Goal: Task Accomplishment & Management: Manage account settings

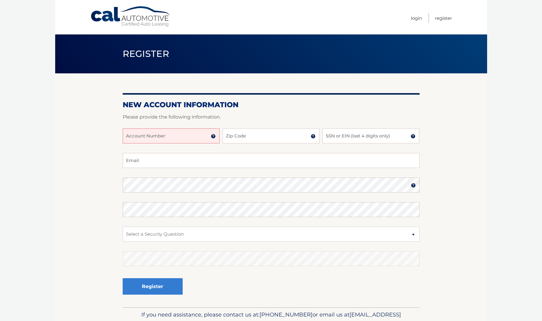
click at [171, 136] on input "Account Number" at bounding box center [171, 136] width 97 height 15
click at [213, 138] on img at bounding box center [213, 136] width 5 height 5
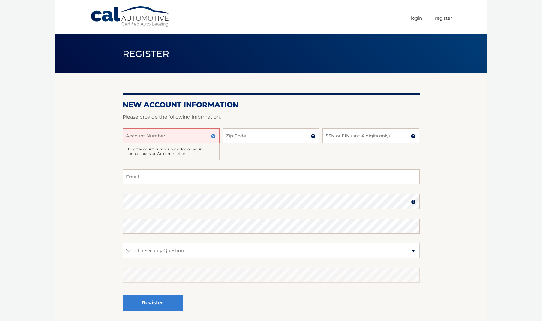
click at [189, 138] on input "Account Number" at bounding box center [171, 136] width 97 height 15
type input "44456009167"
type input "11050"
click at [340, 136] on input "SSN or EIN (last 4 digits only)" at bounding box center [370, 136] width 97 height 15
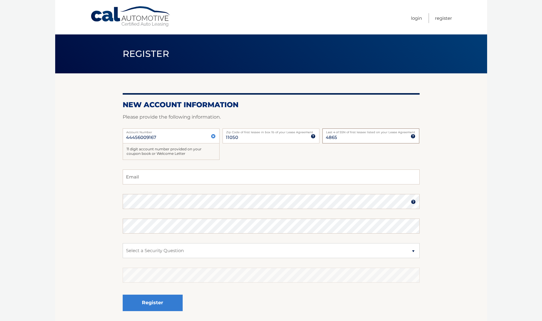
type input "4865"
type input "[EMAIL_ADDRESS][DOMAIN_NAME]"
select select "5"
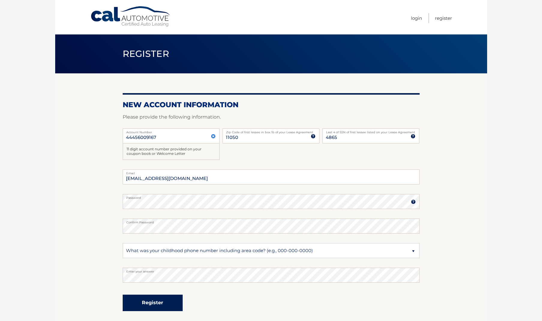
click at [163, 304] on button "Register" at bounding box center [153, 303] width 60 height 16
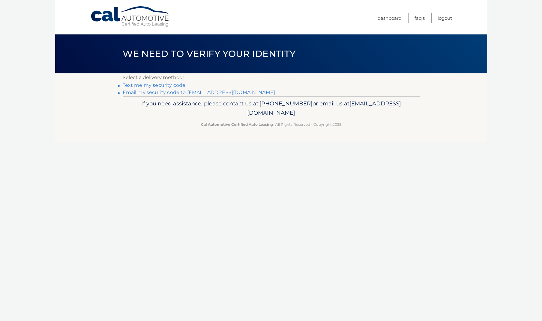
click at [169, 94] on link "**********" at bounding box center [199, 93] width 153 height 6
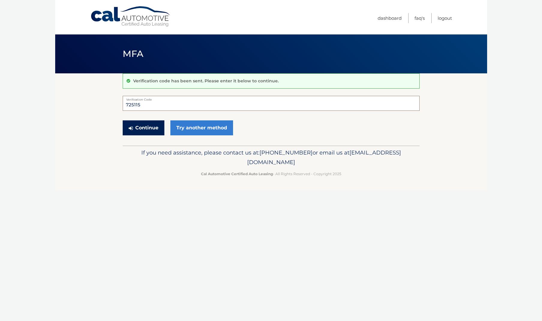
type input "725115"
click at [152, 127] on button "Continue" at bounding box center [144, 127] width 42 height 15
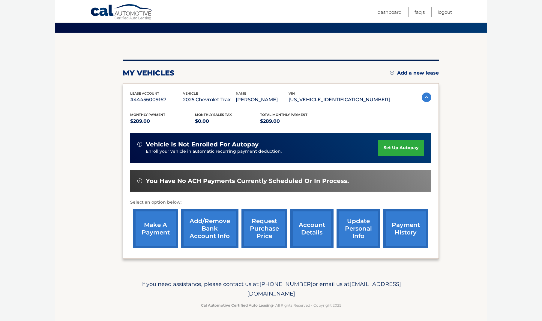
scroll to position [40, 0]
click at [305, 230] on link "account details" at bounding box center [311, 228] width 43 height 39
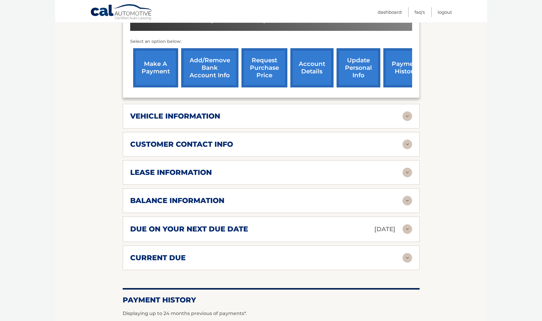
scroll to position [219, 0]
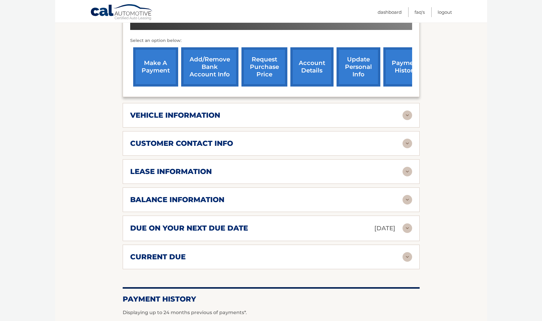
click at [404, 139] on img at bounding box center [407, 144] width 10 height 10
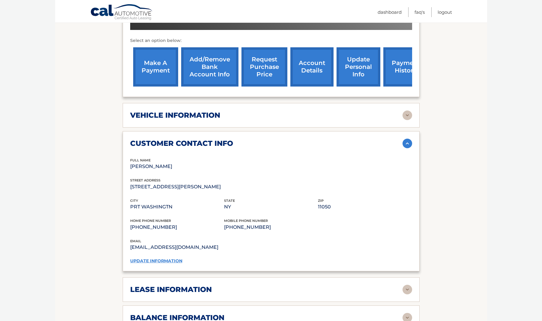
click at [157, 258] on link "update information" at bounding box center [156, 260] width 52 height 5
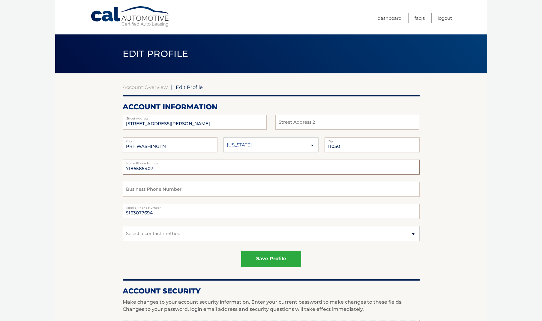
click at [167, 168] on input "7186585407" at bounding box center [271, 167] width 297 height 15
type input "7"
type input "5169440654"
select select "1"
click at [281, 261] on button "save profile" at bounding box center [271, 259] width 60 height 16
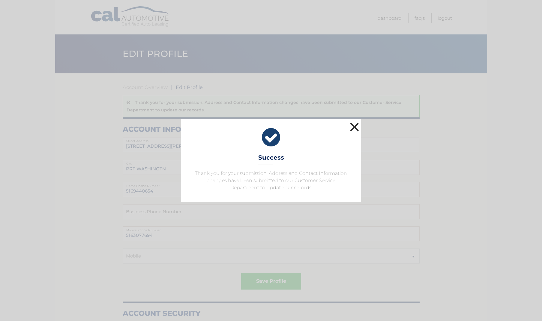
click at [356, 128] on button "×" at bounding box center [354, 127] width 12 height 12
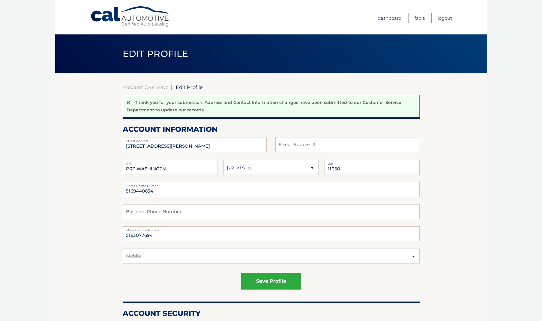
click at [391, 19] on link "Dashboard" at bounding box center [389, 18] width 24 height 10
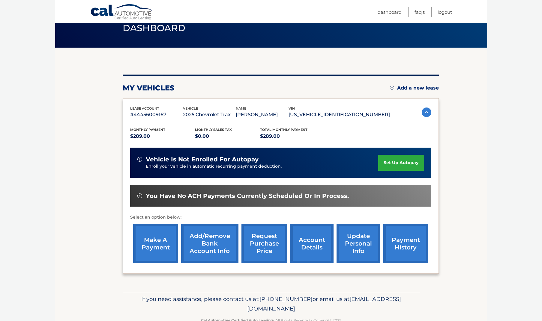
scroll to position [26, 0]
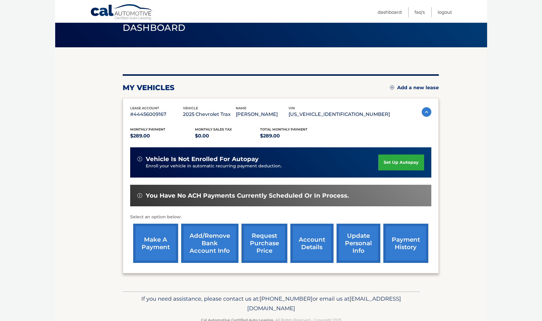
click at [151, 238] on link "make a payment" at bounding box center [155, 243] width 45 height 39
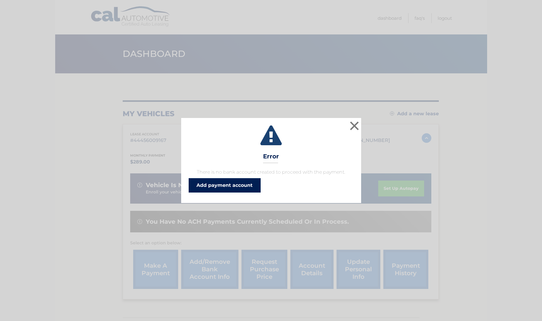
click at [245, 184] on link "Add payment account" at bounding box center [225, 185] width 72 height 14
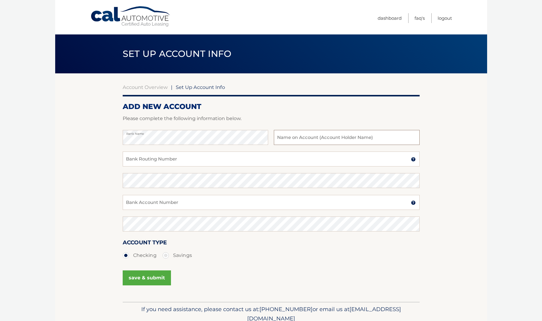
click at [302, 137] on input "text" at bounding box center [346, 137] width 145 height 15
type input "[PERSON_NAME]"
click at [216, 159] on input "Bank Routing Number" at bounding box center [271, 159] width 297 height 15
type input "021000021"
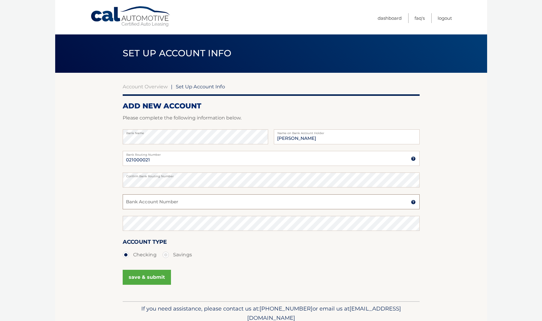
click at [179, 205] on input "Bank Account Number" at bounding box center [271, 202] width 297 height 15
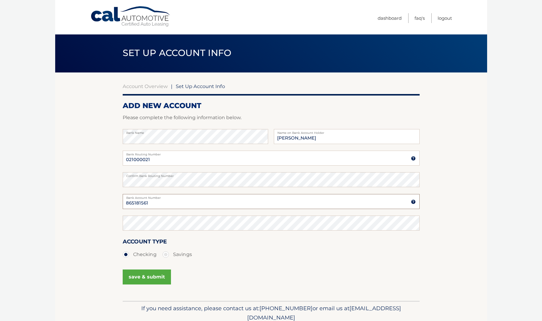
type input "865181561"
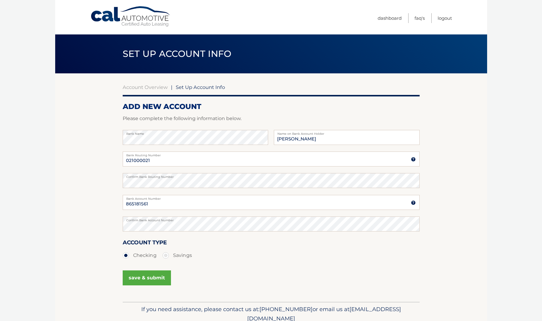
click at [142, 280] on button "save & submit" at bounding box center [147, 278] width 48 height 15
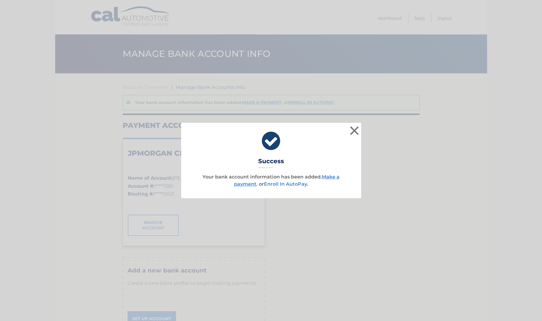
click at [293, 184] on link "Enroll In AutoPay" at bounding box center [285, 184] width 43 height 6
click at [246, 185] on link "Make a payment" at bounding box center [286, 180] width 105 height 13
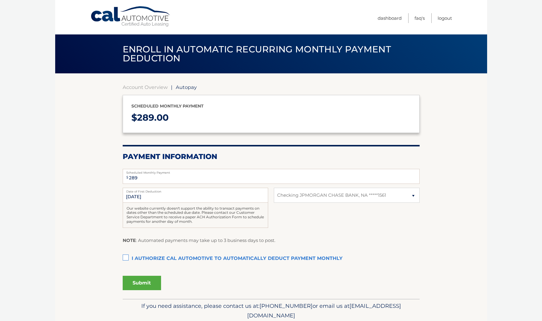
select select "MjE4YjZiOTMtZGFhYi00NDBlLTk1MjYtYzVjZjhhNGZjNWU1"
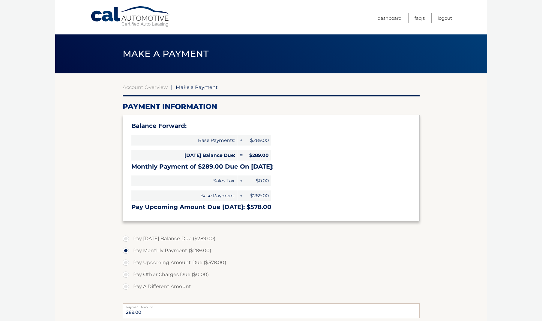
select select "MjE4YjZiOTMtZGFhYi00NDBlLTk1MjYtYzVjZjhhNGZjNWU1"
click at [385, 18] on link "Dashboard" at bounding box center [389, 18] width 24 height 10
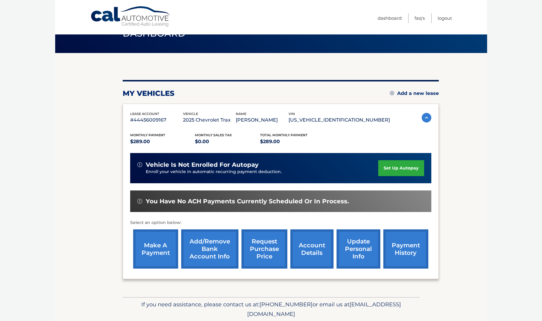
scroll to position [20, 0]
click at [164, 247] on link "make a payment" at bounding box center [155, 249] width 45 height 39
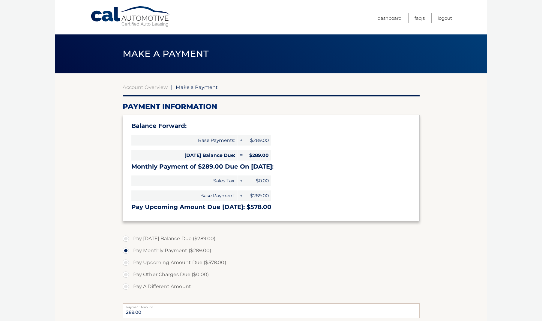
select select "MjE4YjZiOTMtZGFhYi00NDBlLTk1MjYtYzVjZjhhNGZjNWU1"
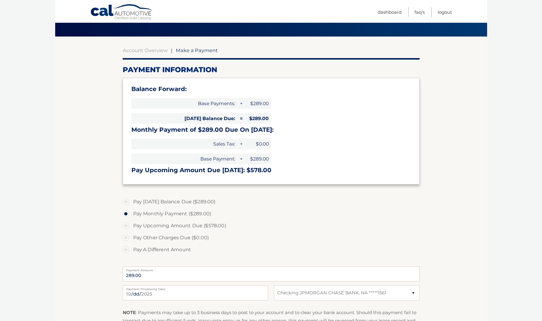
scroll to position [37, 0]
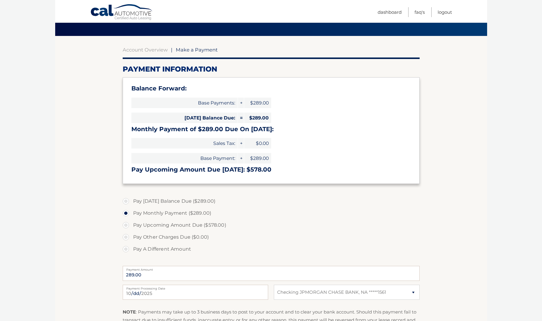
click at [125, 200] on label "Pay [DATE] Balance Due ($289.00)" at bounding box center [271, 201] width 297 height 12
click at [125, 200] on input "Pay [DATE] Balance Due ($289.00)" at bounding box center [128, 200] width 6 height 10
radio input "true"
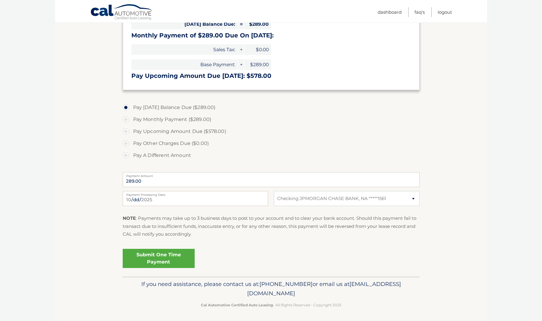
scroll to position [131, 0]
click at [123, 120] on label "Pay Monthly Payment ($289.00)" at bounding box center [271, 120] width 297 height 12
click at [125, 120] on input "Pay Monthly Payment ($289.00)" at bounding box center [128, 119] width 6 height 10
radio input "true"
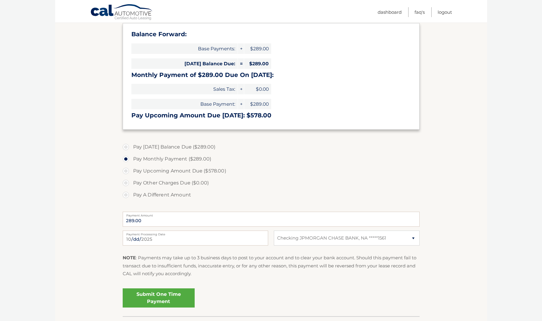
scroll to position [92, 0]
click at [124, 145] on label "Pay Today's Balance Due ($289.00)" at bounding box center [271, 147] width 297 height 12
click at [125, 145] on input "Pay Today's Balance Due ($289.00)" at bounding box center [128, 146] width 6 height 10
radio input "true"
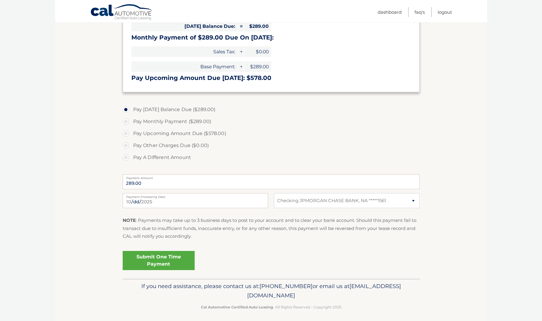
scroll to position [130, 0]
click at [150, 260] on link "Submit One Time Payment" at bounding box center [159, 259] width 72 height 19
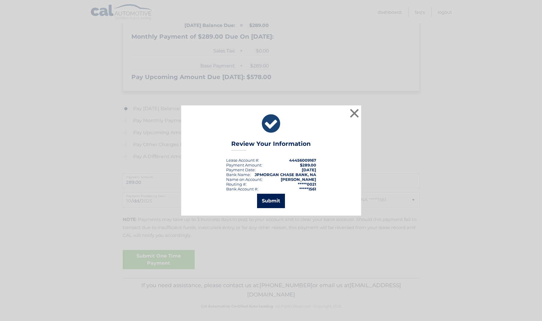
click at [275, 204] on button "Submit" at bounding box center [271, 201] width 28 height 14
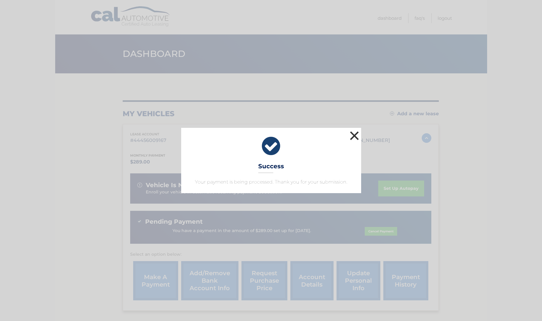
click at [353, 137] on button "×" at bounding box center [354, 136] width 12 height 12
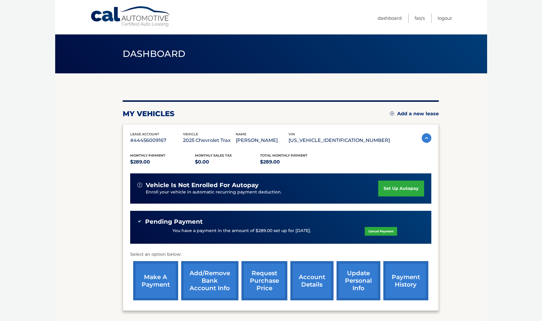
click at [391, 187] on link "set up autopay" at bounding box center [401, 189] width 46 height 16
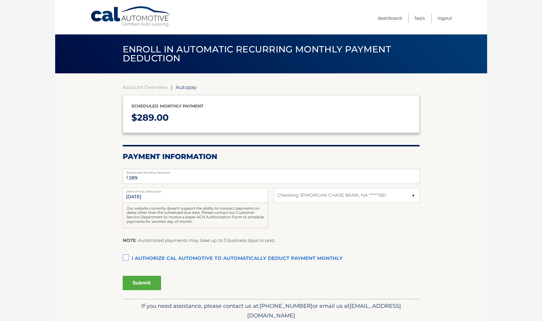
select select "MjE4YjZiOTMtZGFhYi00NDBlLTk1MjYtYzVjZjhhNGZjNWU1"
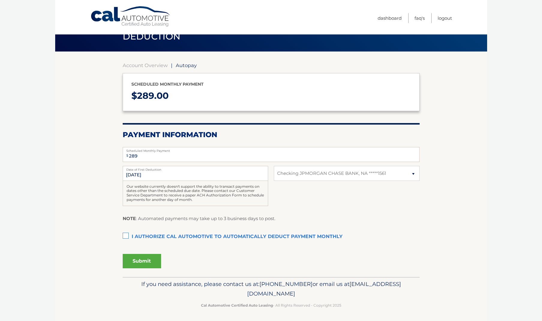
scroll to position [21, 0]
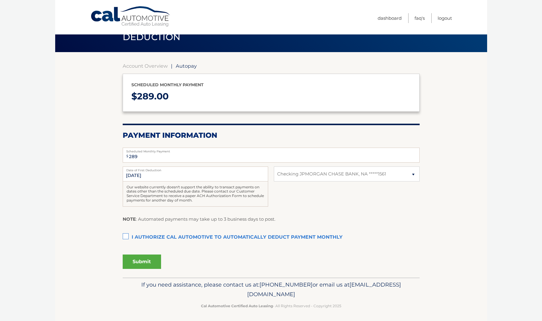
click at [125, 233] on label "I authorize cal automotive to automatically deduct payment monthly This checkbo…" at bounding box center [271, 238] width 297 height 12
click at [0, 0] on input "I authorize cal automotive to automatically deduct payment monthly This checkbo…" at bounding box center [0, 0] width 0 height 0
click at [145, 262] on button "Submit" at bounding box center [142, 262] width 38 height 14
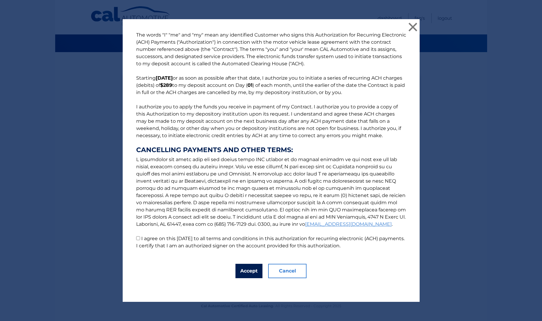
click at [254, 272] on button "Accept" at bounding box center [248, 271] width 27 height 14
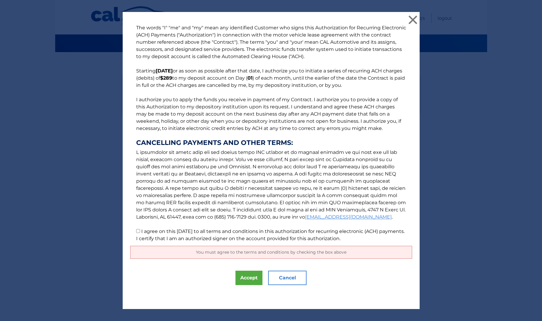
click at [137, 233] on input "I agree on this 10/06/2025 to all terms and conditions in this authorization fo…" at bounding box center [138, 231] width 4 height 4
checkbox input "true"
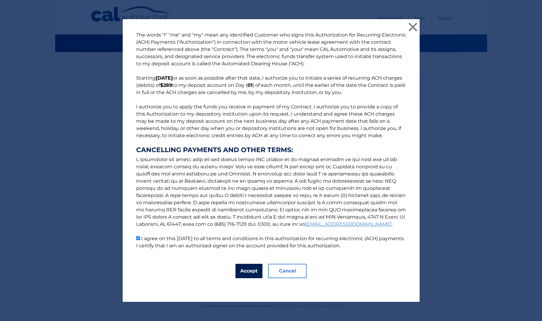
click at [242, 274] on button "Accept" at bounding box center [248, 271] width 27 height 14
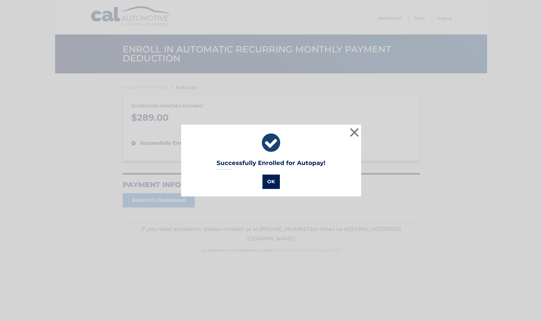
click at [273, 182] on button "OK" at bounding box center [270, 182] width 17 height 14
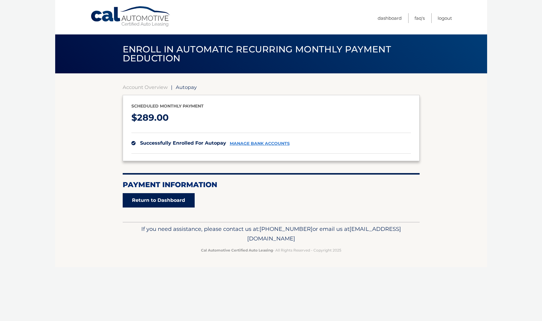
click at [178, 204] on link "Return to Dashboard" at bounding box center [159, 200] width 72 height 14
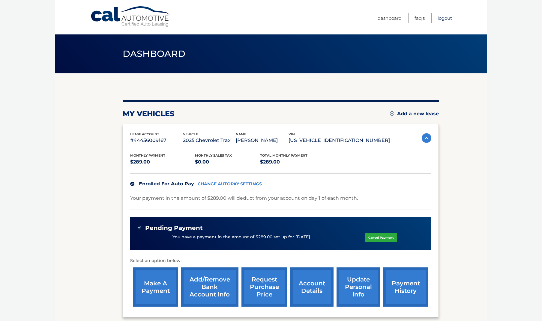
click at [444, 19] on link "Logout" at bounding box center [444, 18] width 14 height 10
